Goal: Information Seeking & Learning: Check status

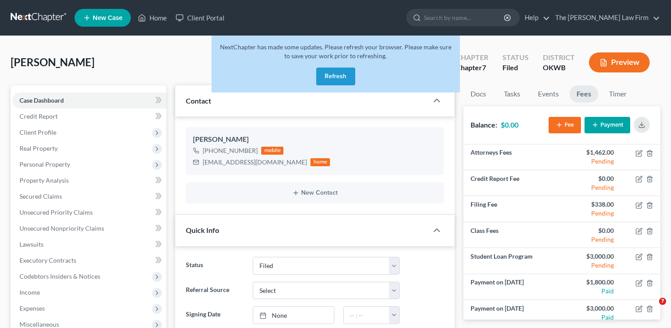
select select "2"
select select "0"
click at [340, 76] on button "Refresh" at bounding box center [335, 76] width 39 height 18
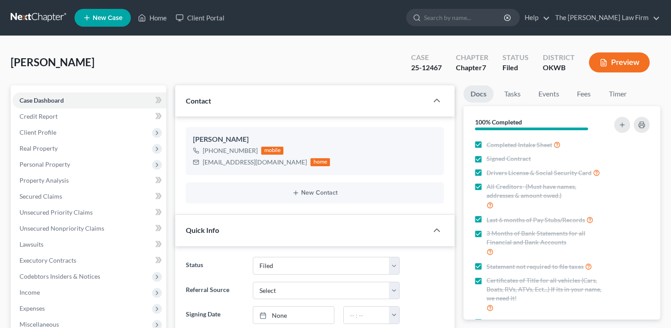
select select "2"
click at [657, 20] on link "The [PERSON_NAME] Law Firm" at bounding box center [605, 18] width 109 height 16
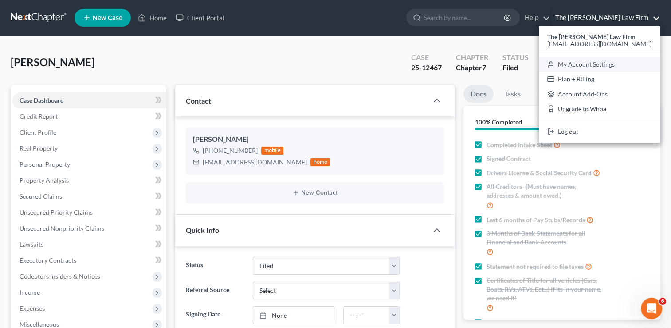
click at [644, 64] on link "My Account Settings" at bounding box center [599, 64] width 121 height 15
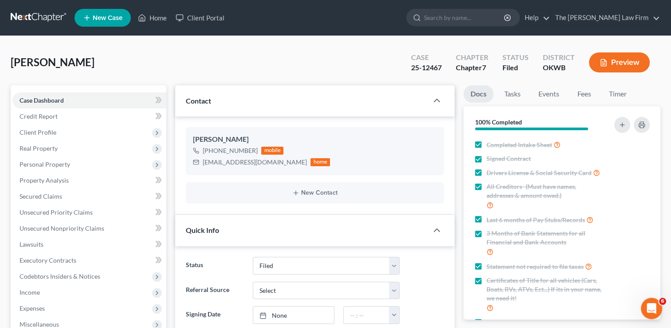
select select "23"
select select "37"
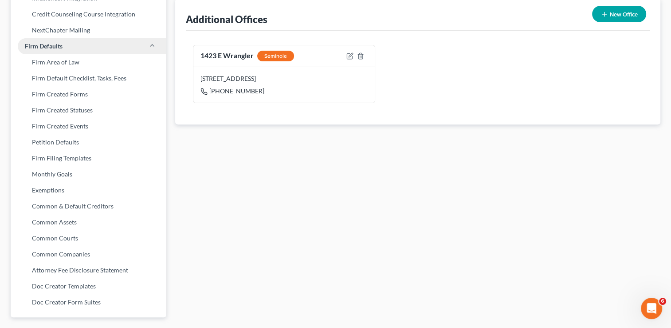
scroll to position [329, 0]
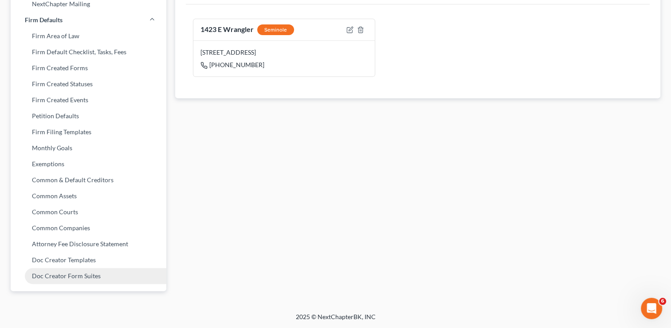
click at [63, 271] on link "Doc Creator Form Suites" at bounding box center [89, 276] width 156 height 16
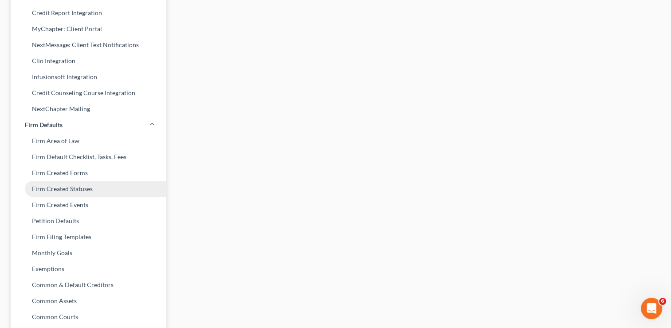
scroll to position [266, 0]
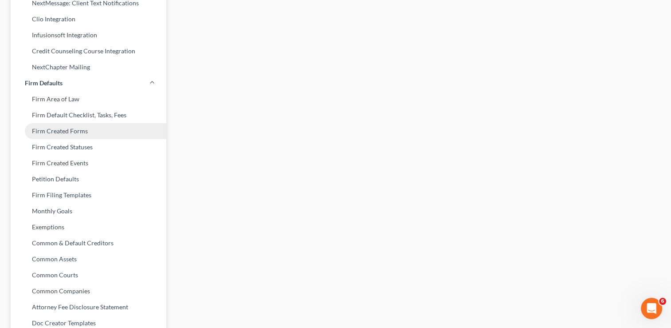
click at [96, 134] on link "Firm Created Forms" at bounding box center [89, 131] width 156 height 16
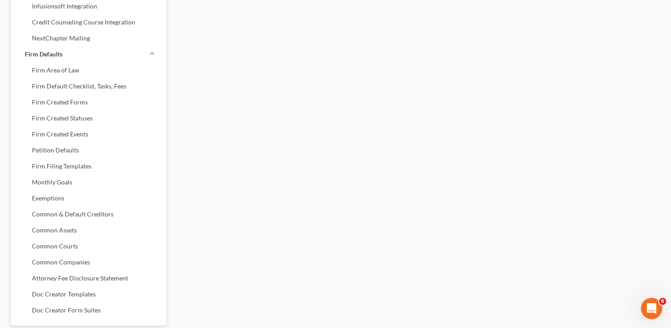
scroll to position [311, 0]
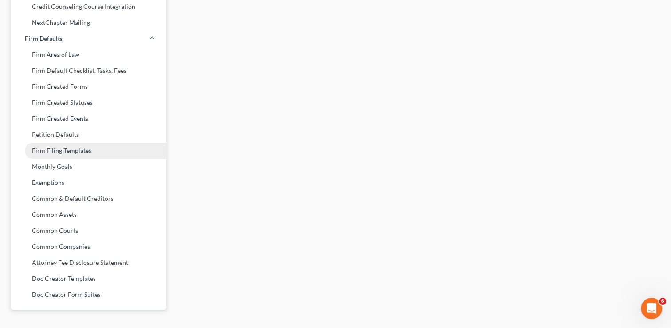
click at [108, 151] on link "Firm Filing Templates" at bounding box center [89, 150] width 156 height 16
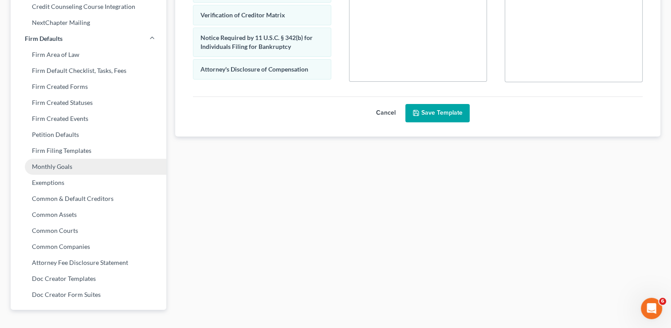
scroll to position [329, 0]
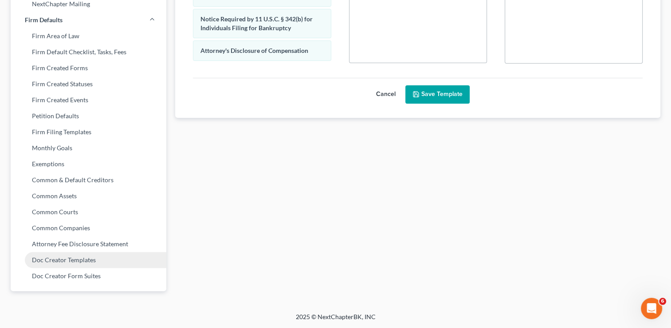
click at [62, 265] on link "Doc Creator Templates" at bounding box center [89, 260] width 156 height 16
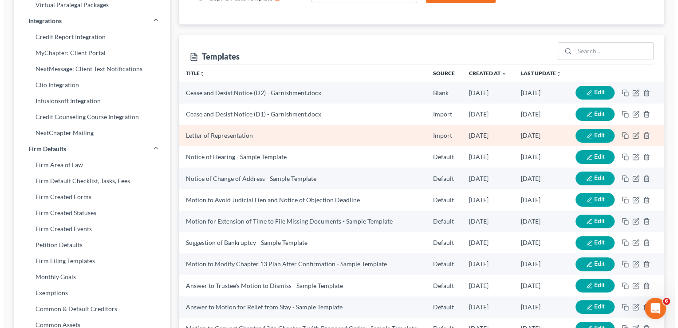
scroll to position [222, 0]
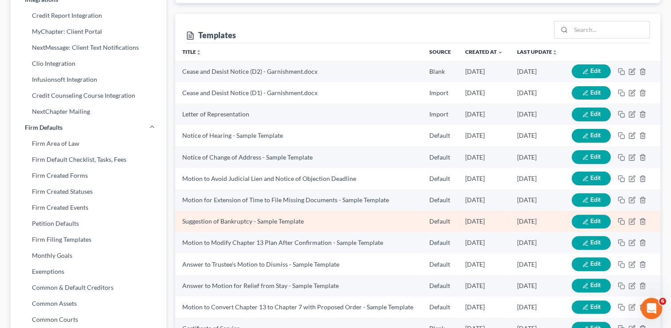
click at [601, 214] on button "Edit" at bounding box center [591, 221] width 39 height 14
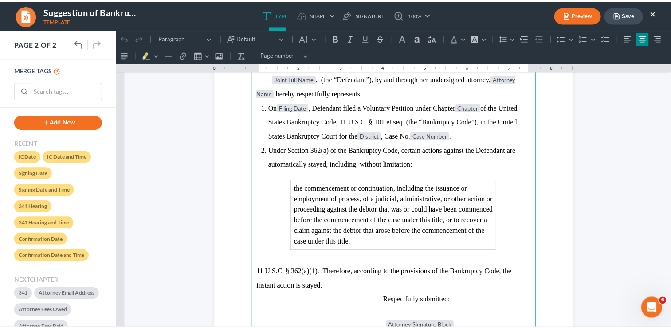
scroll to position [0, 0]
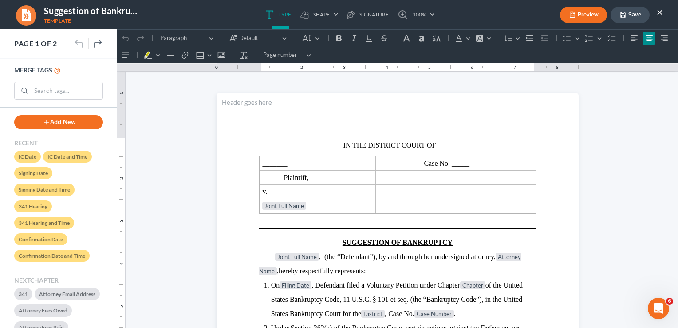
click at [664, 12] on div "Preview Save ×" at bounding box center [611, 14] width 121 height 19
click at [661, 13] on button "×" at bounding box center [660, 12] width 6 height 11
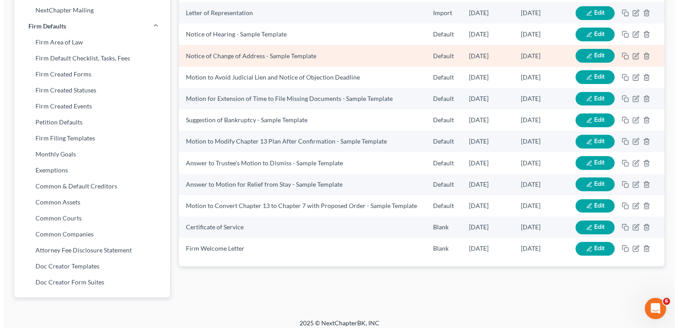
scroll to position [329, 0]
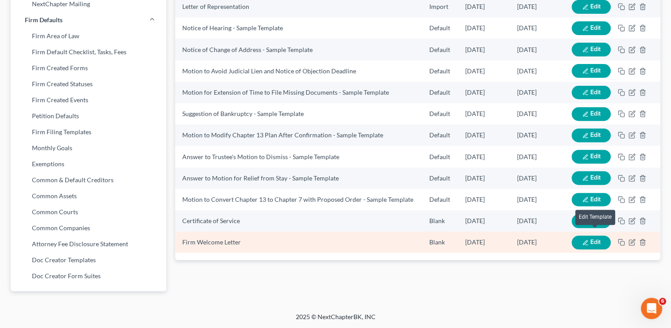
click at [596, 238] on span "Edit" at bounding box center [596, 242] width 10 height 8
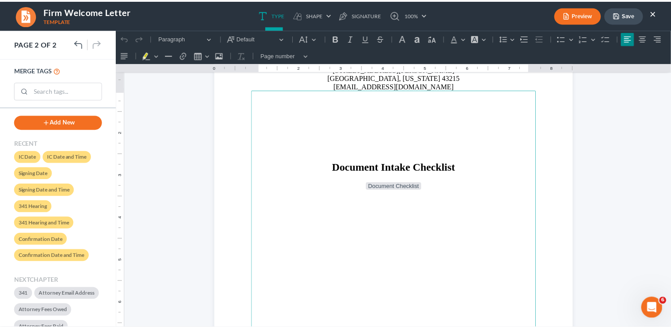
scroll to position [523, 0]
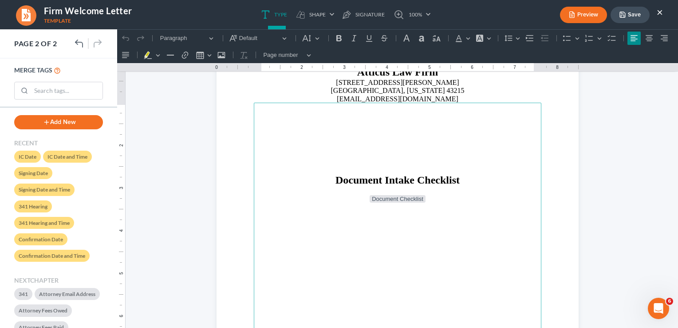
click at [658, 15] on button "×" at bounding box center [660, 12] width 6 height 11
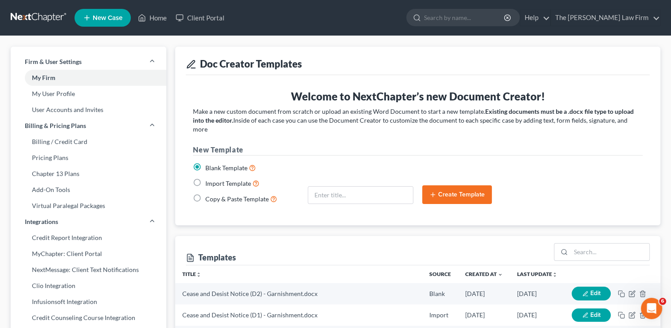
scroll to position [0, 0]
click at [202, 20] on link "Client Portal" at bounding box center [200, 18] width 58 height 16
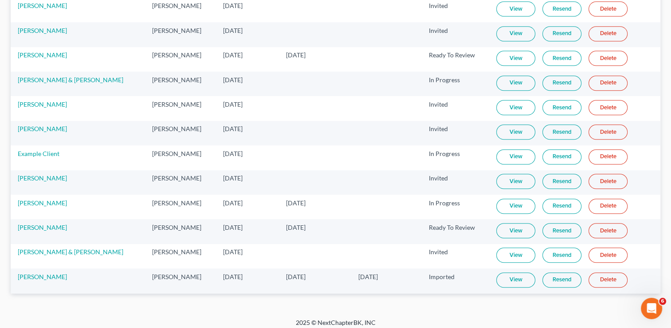
scroll to position [586, 0]
click at [44, 272] on link "[PERSON_NAME]" at bounding box center [42, 276] width 49 height 8
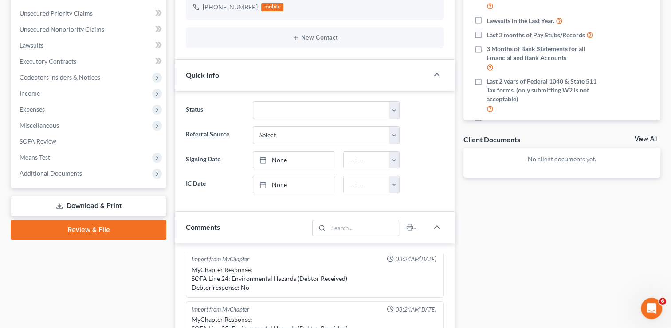
scroll to position [222, 0]
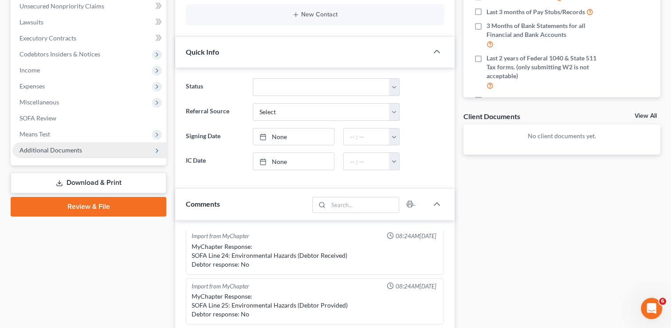
click at [125, 153] on span "Additional Documents" at bounding box center [89, 150] width 154 height 16
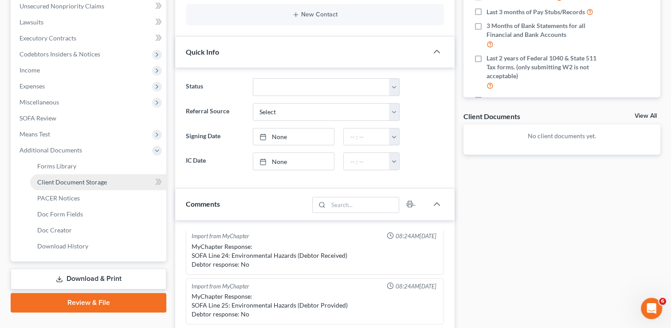
click at [95, 184] on span "Client Document Storage" at bounding box center [72, 182] width 70 height 8
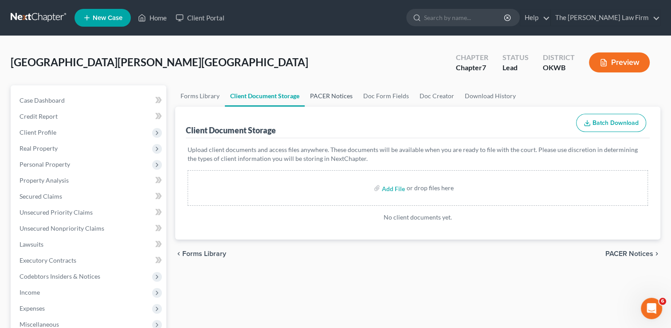
click at [317, 94] on link "PACER Notices" at bounding box center [331, 95] width 53 height 21
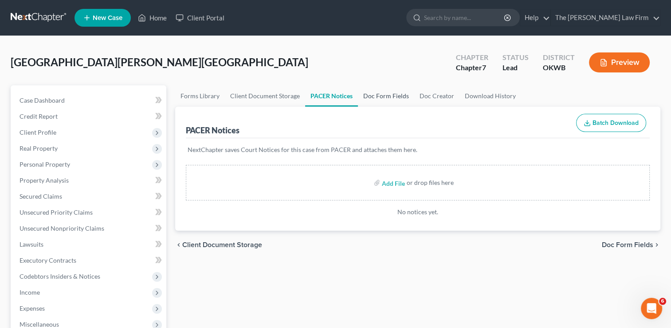
click at [392, 100] on link "Doc Form Fields" at bounding box center [386, 95] width 56 height 21
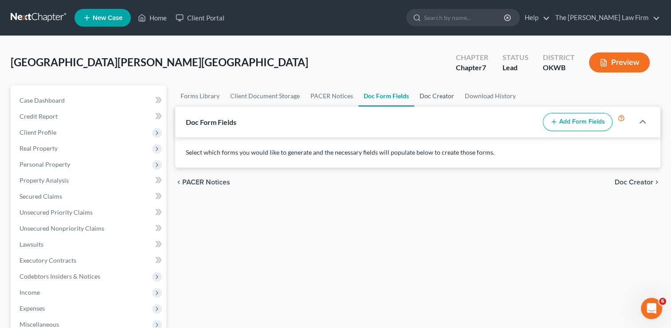
click at [432, 99] on link "Doc Creator" at bounding box center [437, 95] width 45 height 21
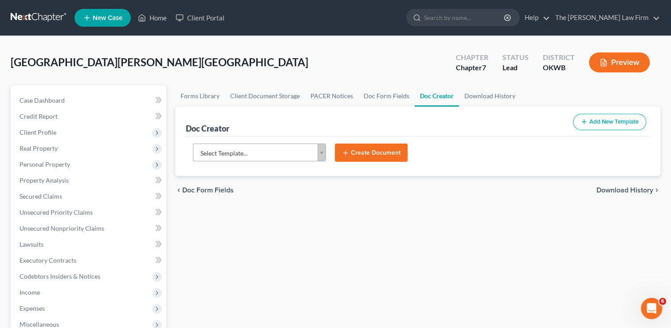
click at [316, 152] on body "Home New Case Client Portal The Choate Law Firm shelbyn@chapter7ok.com My Accou…" at bounding box center [335, 284] width 671 height 568
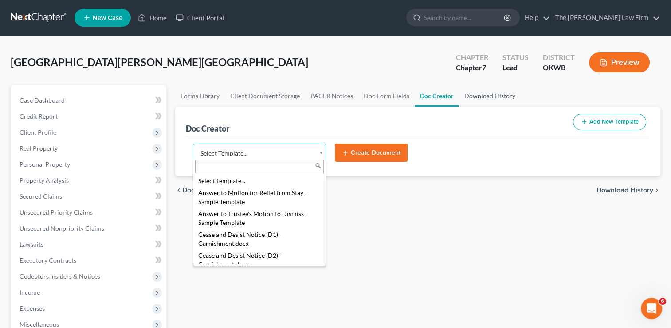
click at [476, 99] on body "Home New Case Client Portal The Choate Law Firm shelbyn@chapter7ok.com My Accou…" at bounding box center [335, 284] width 671 height 568
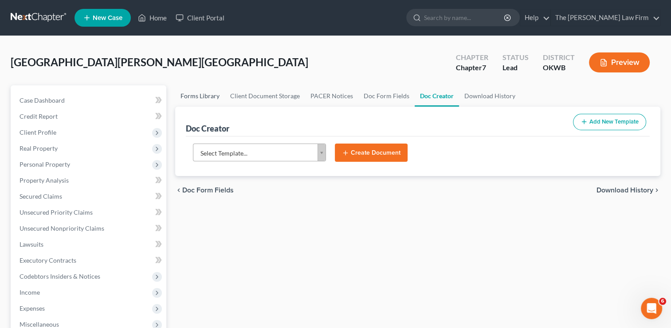
click at [205, 96] on link "Forms Library" at bounding box center [200, 95] width 50 height 21
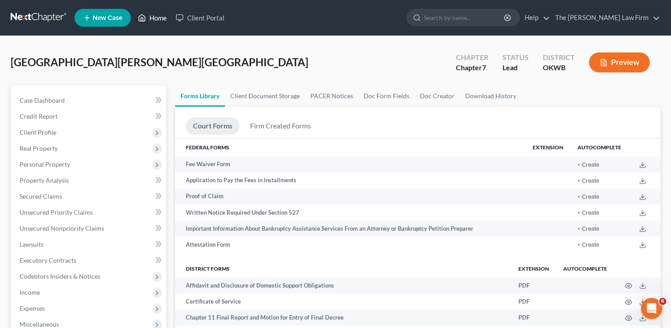
click at [155, 21] on link "Home" at bounding box center [153, 18] width 38 height 16
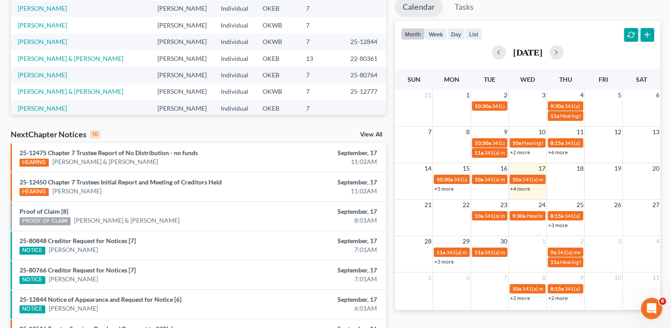
scroll to position [178, 0]
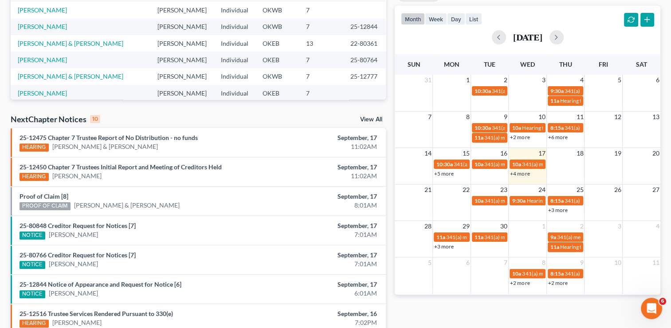
click at [371, 121] on link "View All" at bounding box center [371, 119] width 22 height 6
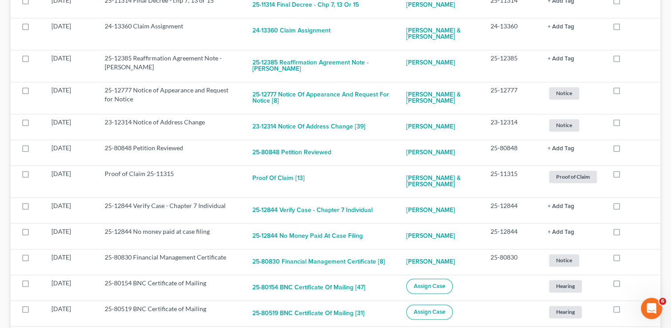
scroll to position [989, 0]
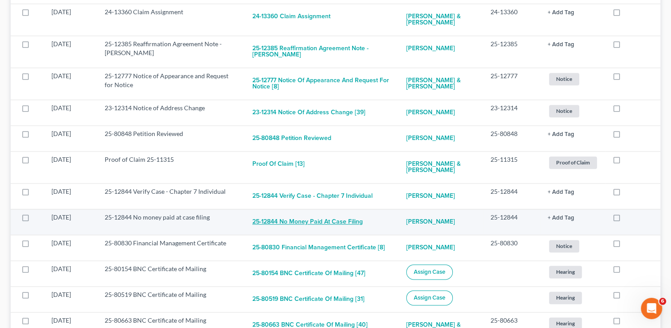
click at [299, 213] on button "25-12844 No money paid at case filing" at bounding box center [308, 222] width 111 height 18
checkbox input "true"
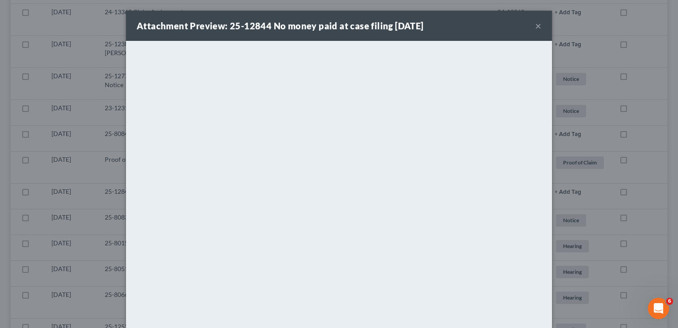
click at [537, 29] on button "×" at bounding box center [538, 25] width 6 height 11
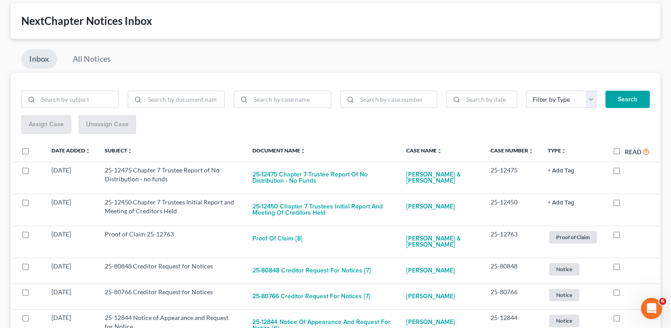
scroll to position [0, 0]
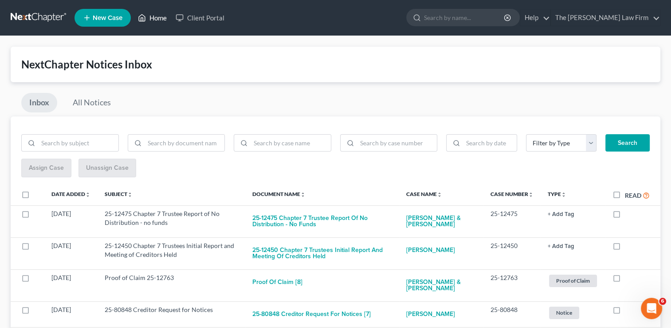
drag, startPoint x: 158, startPoint y: 22, endPoint x: 199, endPoint y: 89, distance: 78.5
click at [158, 22] on link "Home" at bounding box center [153, 18] width 38 height 16
